Goal: Information Seeking & Learning: Learn about a topic

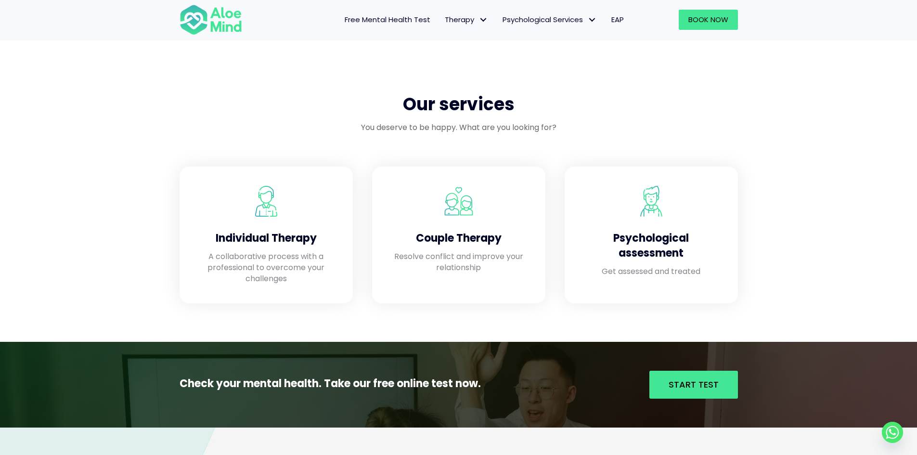
scroll to position [722, 0]
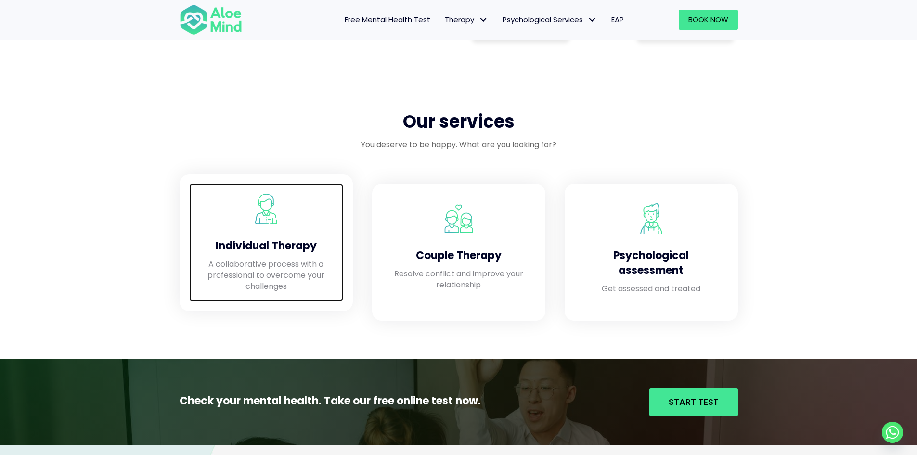
click at [323, 290] on p "A collaborative process with a professional to overcome your challenges" at bounding box center [266, 276] width 135 height 34
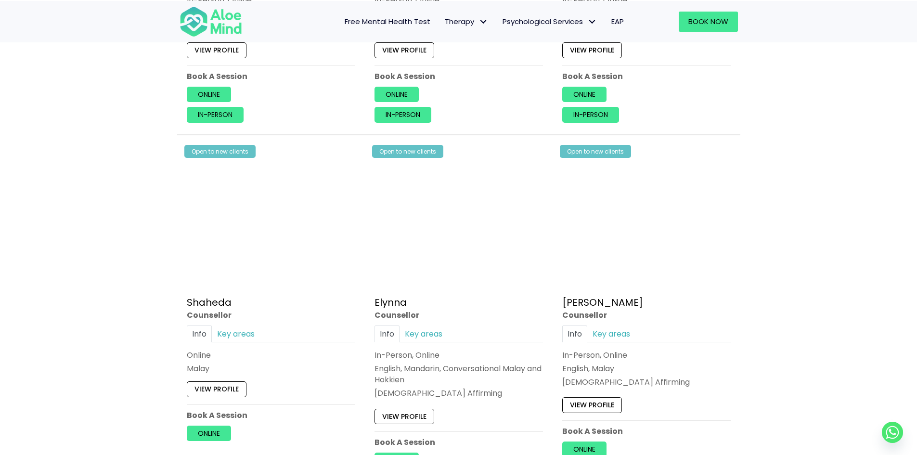
scroll to position [770, 0]
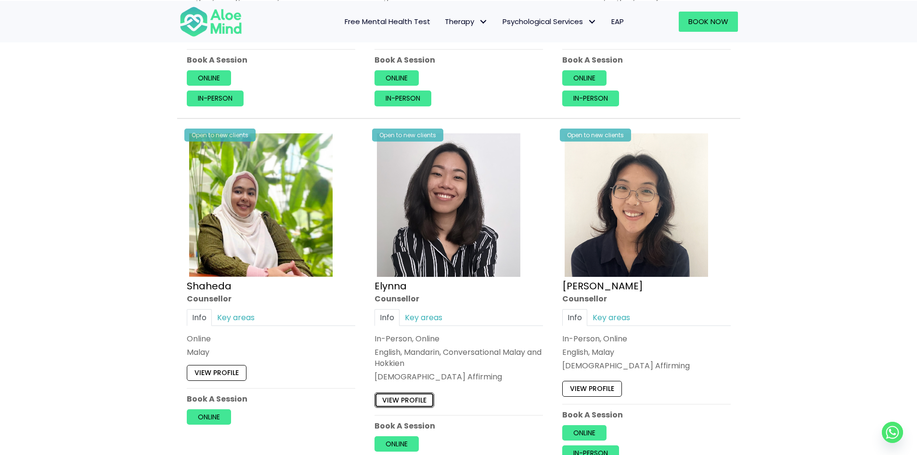
click at [417, 397] on link "View profile" at bounding box center [405, 399] width 60 height 15
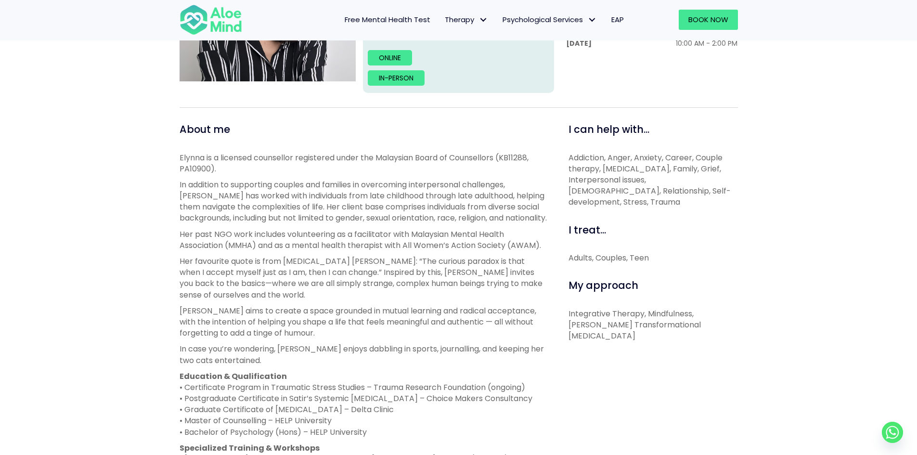
scroll to position [289, 0]
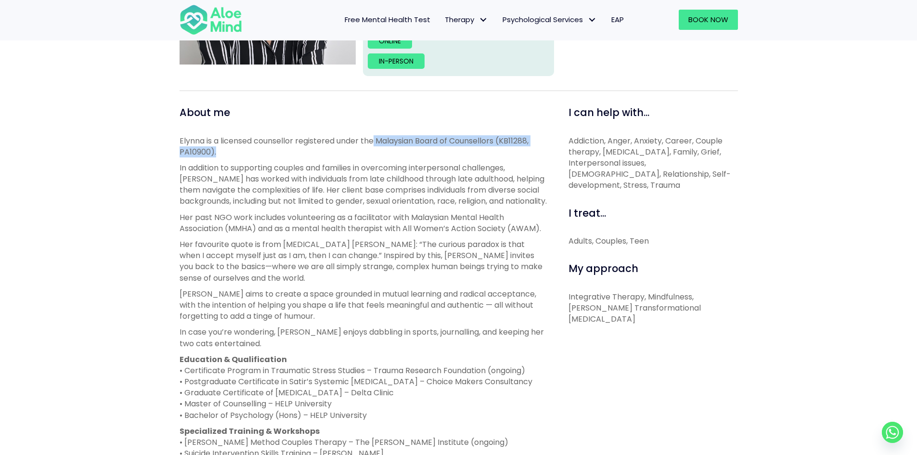
drag, startPoint x: 376, startPoint y: 141, endPoint x: 551, endPoint y: 154, distance: 175.8
click at [551, 154] on div "About me Elynna is a licensed counsellor registered under the Malaysian Board o…" at bounding box center [363, 368] width 382 height 526
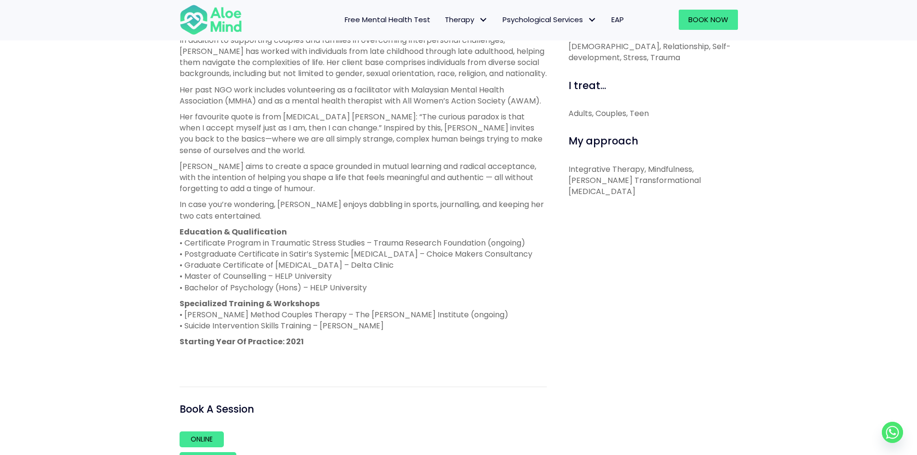
scroll to position [433, 0]
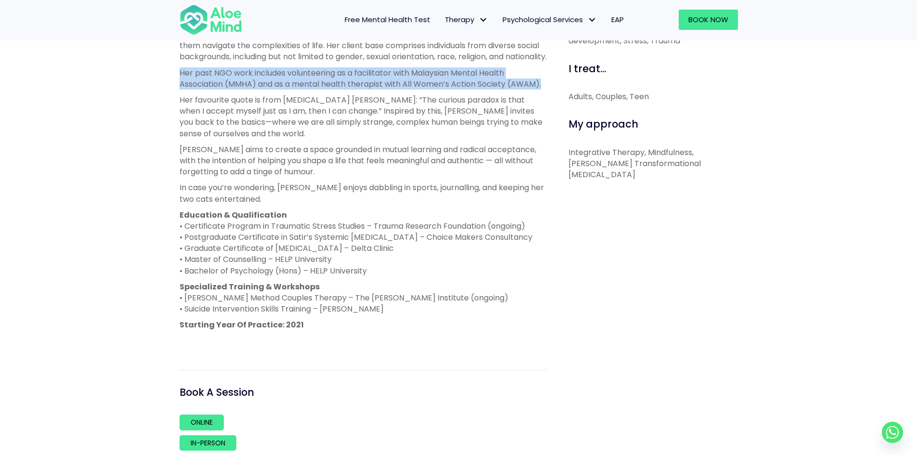
drag, startPoint x: 177, startPoint y: 71, endPoint x: 544, endPoint y: 82, distance: 367.1
click at [544, 82] on div "About me Elynna is a licensed counsellor registered under the Malaysian Board o…" at bounding box center [363, 224] width 382 height 526
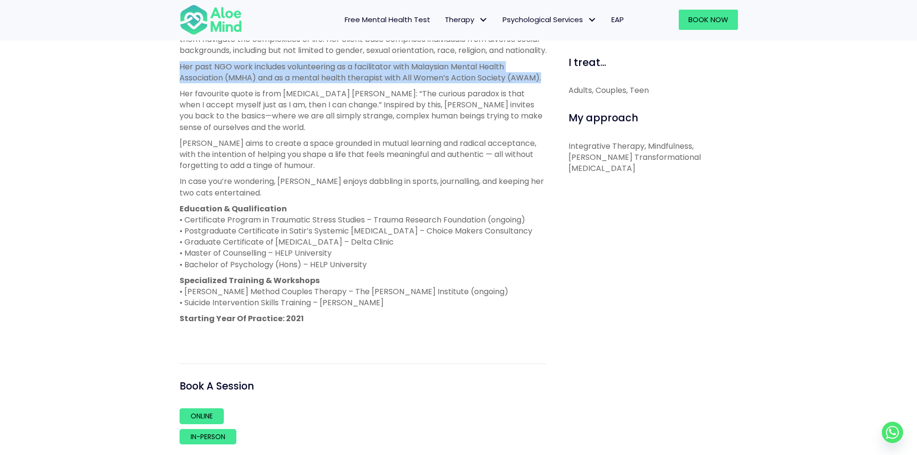
scroll to position [481, 0]
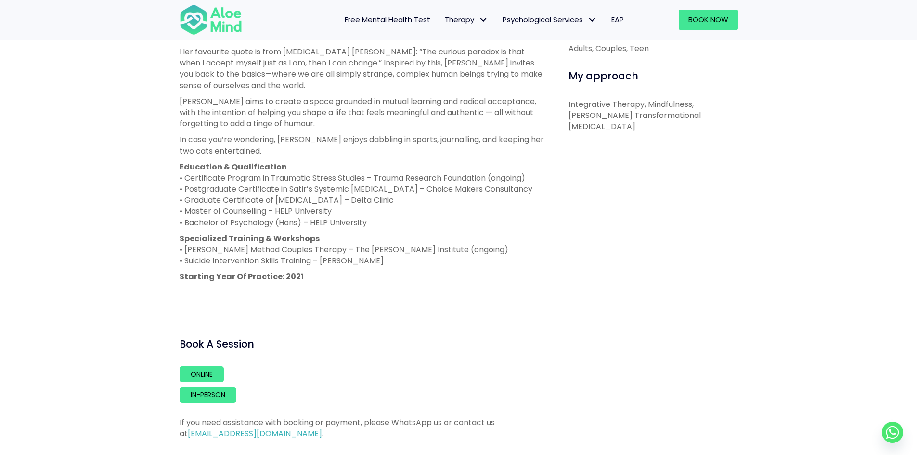
click at [342, 169] on p "Education & Qualification • Certificate Program in Traumatic Stress Studies – T…" at bounding box center [363, 194] width 367 height 67
drag, startPoint x: 182, startPoint y: 166, endPoint x: 396, endPoint y: 226, distance: 221.5
click at [396, 226] on p "Education & Qualification • Certificate Program in Traumatic Stress Studies – T…" at bounding box center [363, 194] width 367 height 67
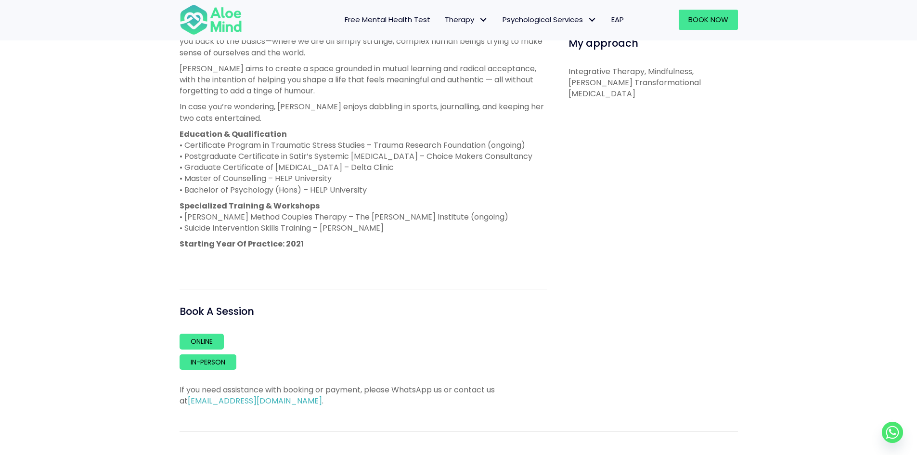
scroll to position [530, 0]
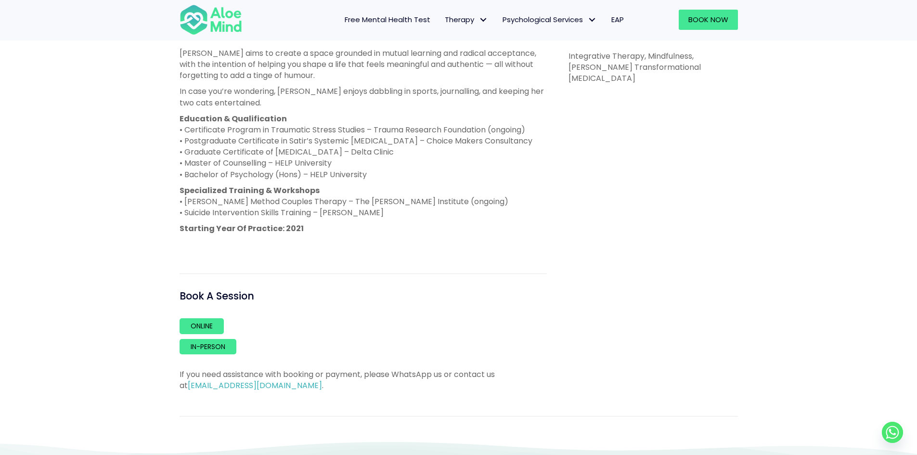
click at [139, 215] on div "Elynna Open to new clients Elynna Counsellor English, Mandarin, Conversational …" at bounding box center [458, 28] width 917 height 825
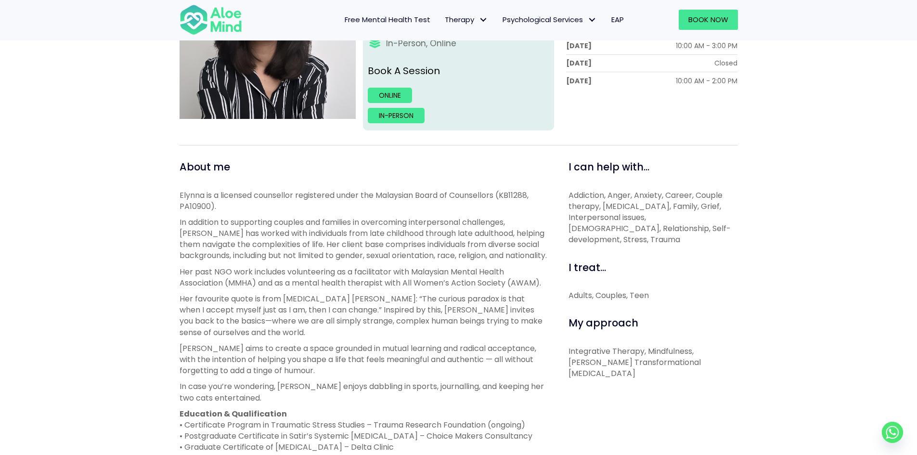
scroll to position [241, 0]
